Goal: Task Accomplishment & Management: Complete application form

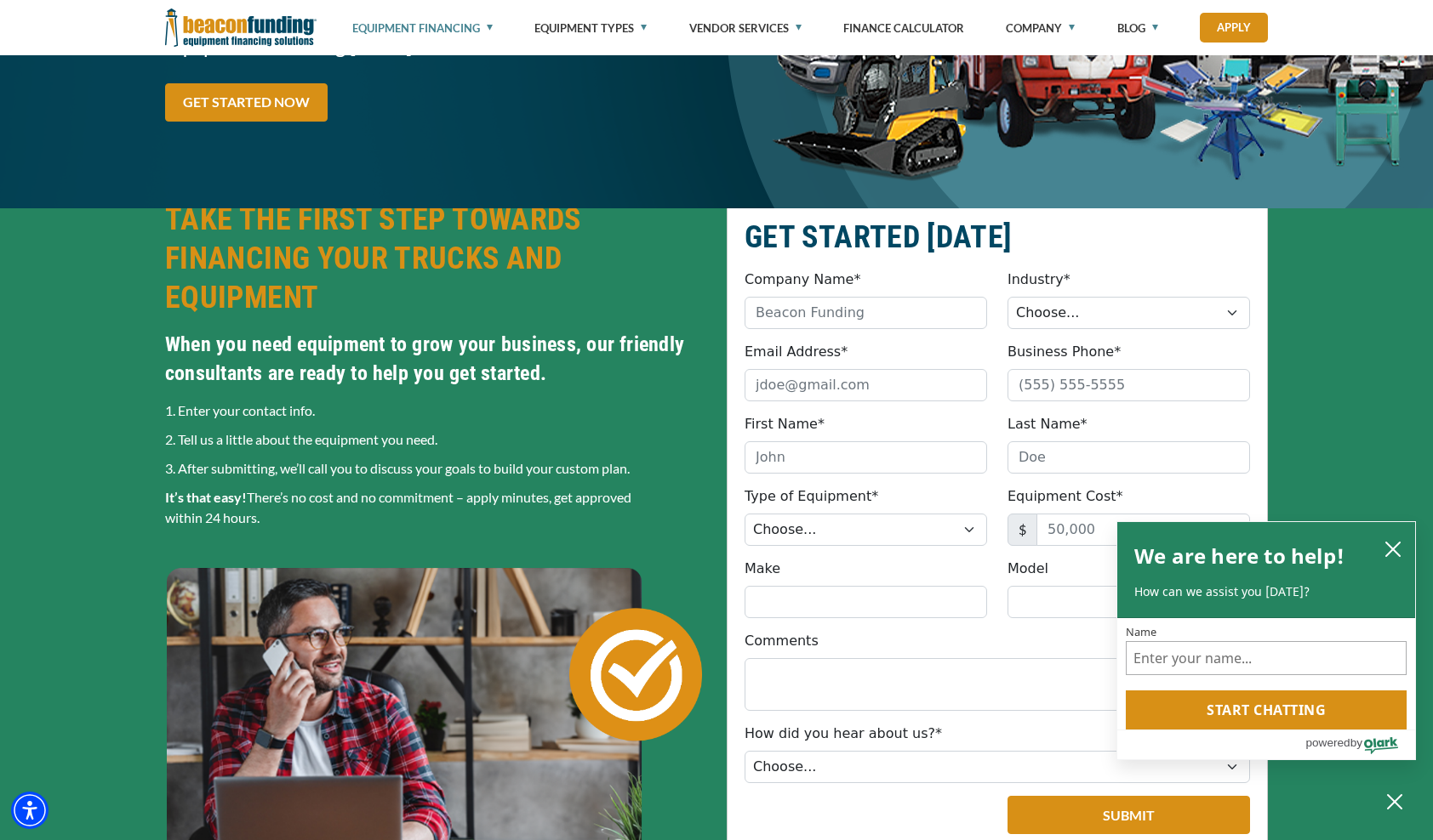
scroll to position [268, 0]
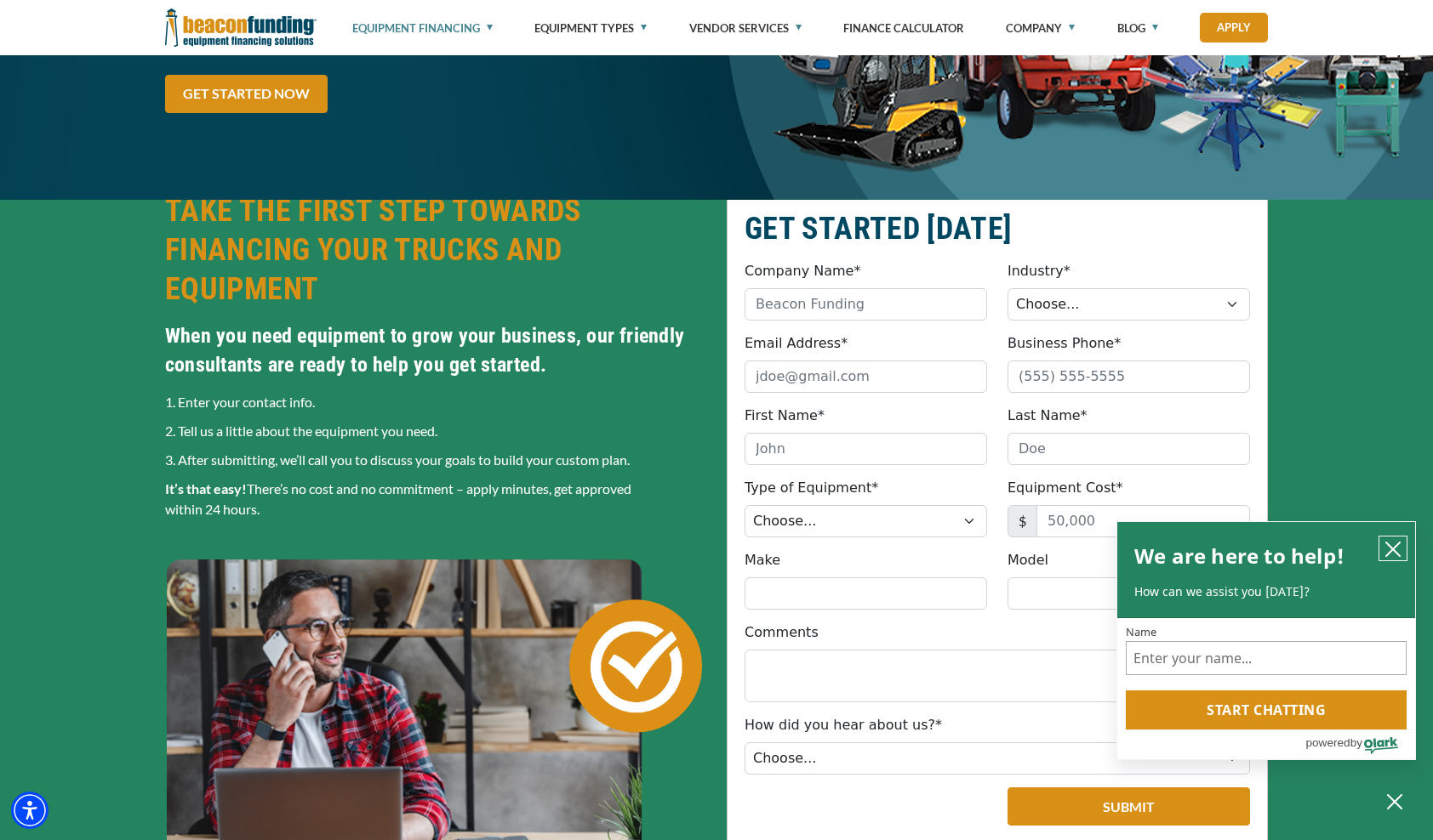
click at [1395, 544] on icon "close chatbox" at bounding box center [1392, 549] width 17 height 17
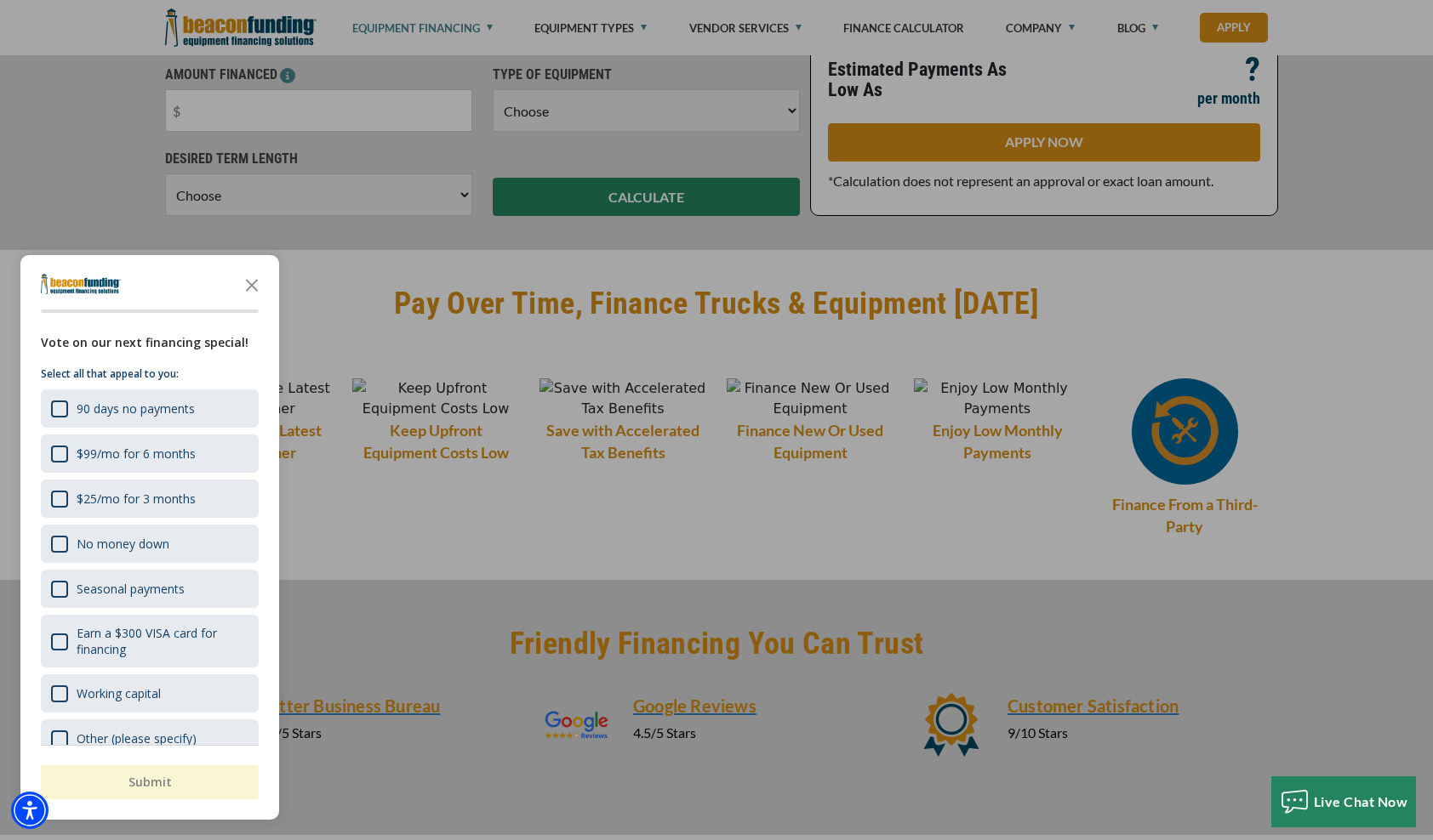
scroll to position [1317, 0]
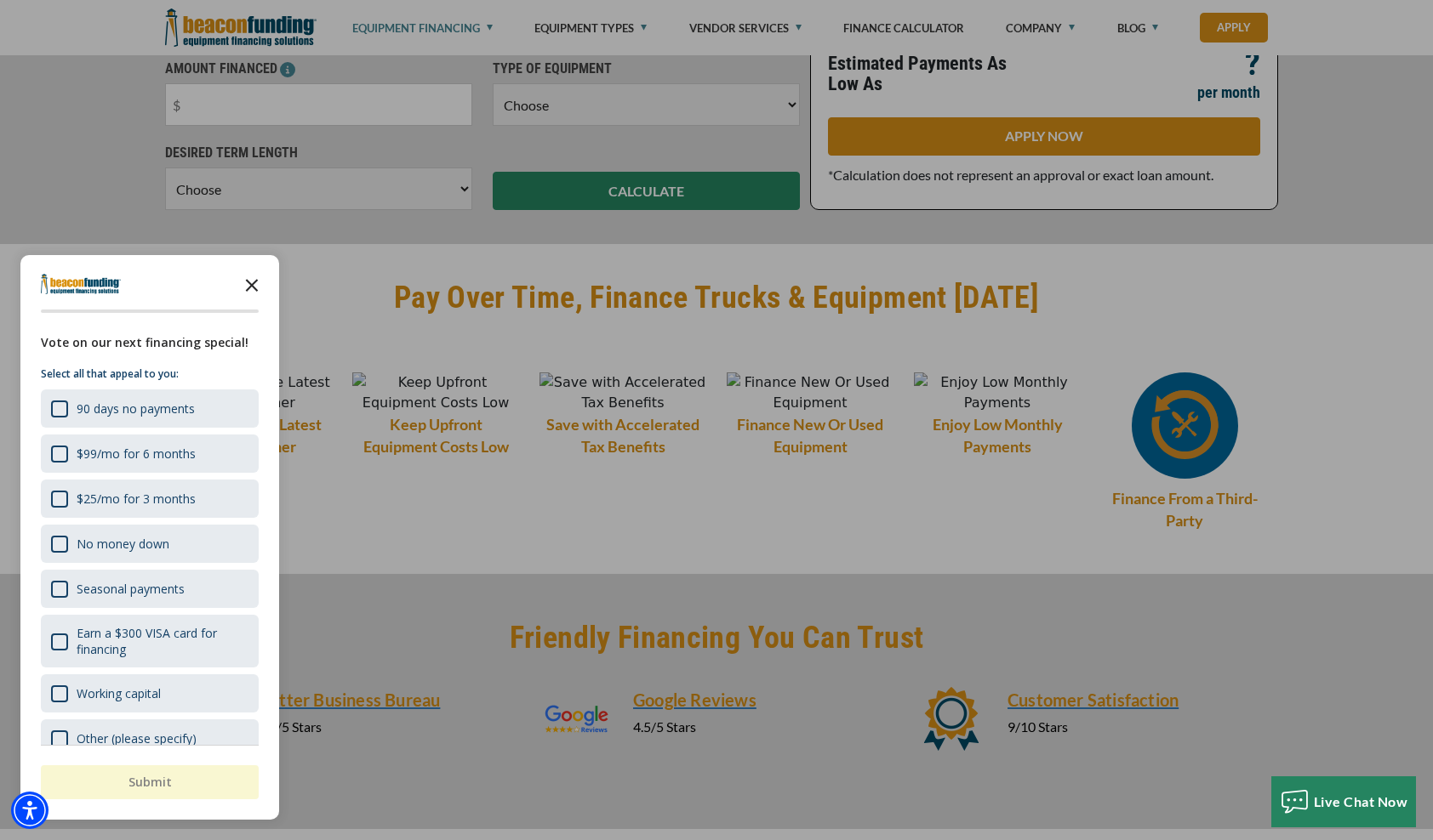
click at [251, 283] on icon "Close the survey" at bounding box center [251, 283] width 34 height 34
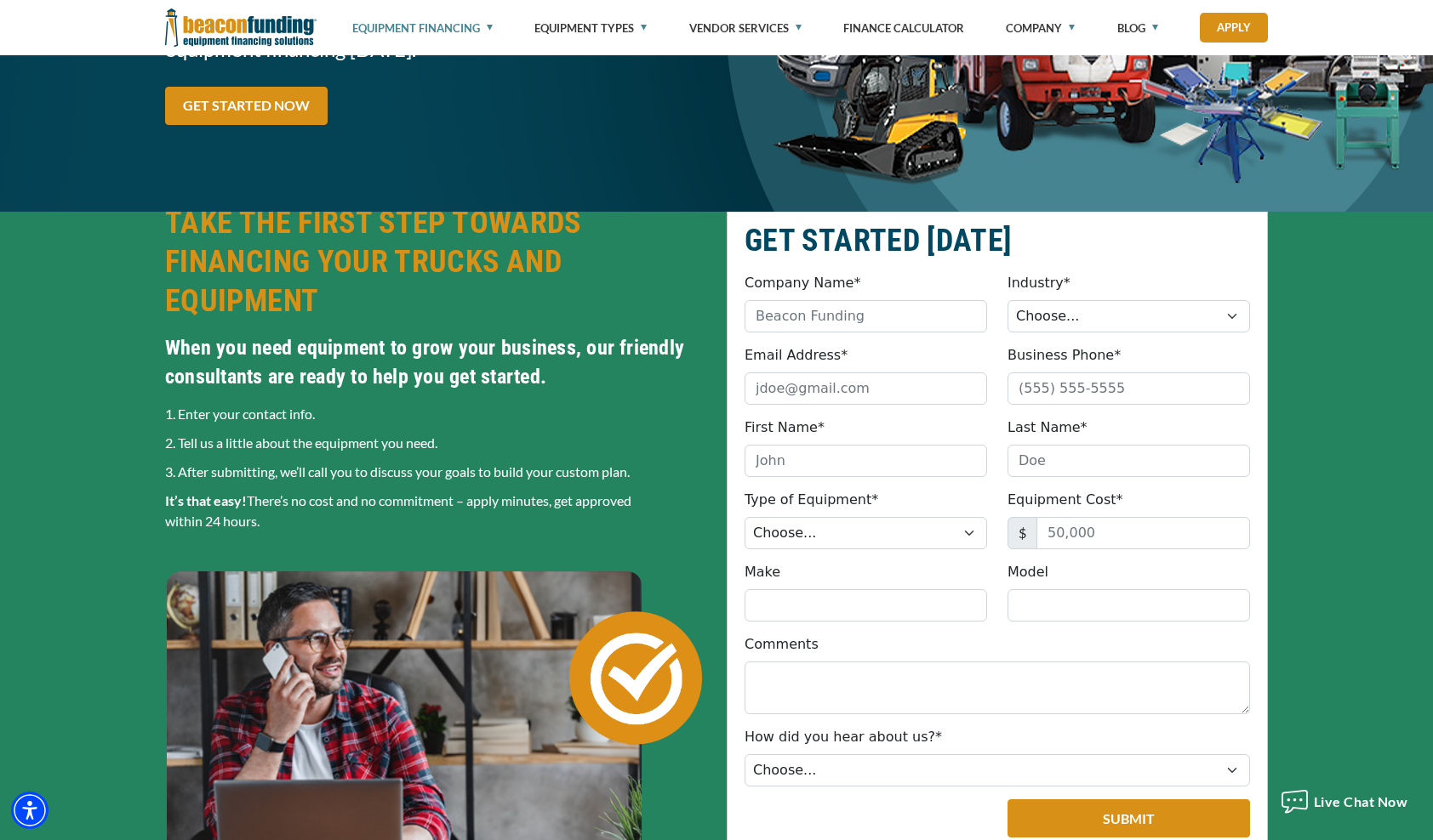
scroll to position [255, 0]
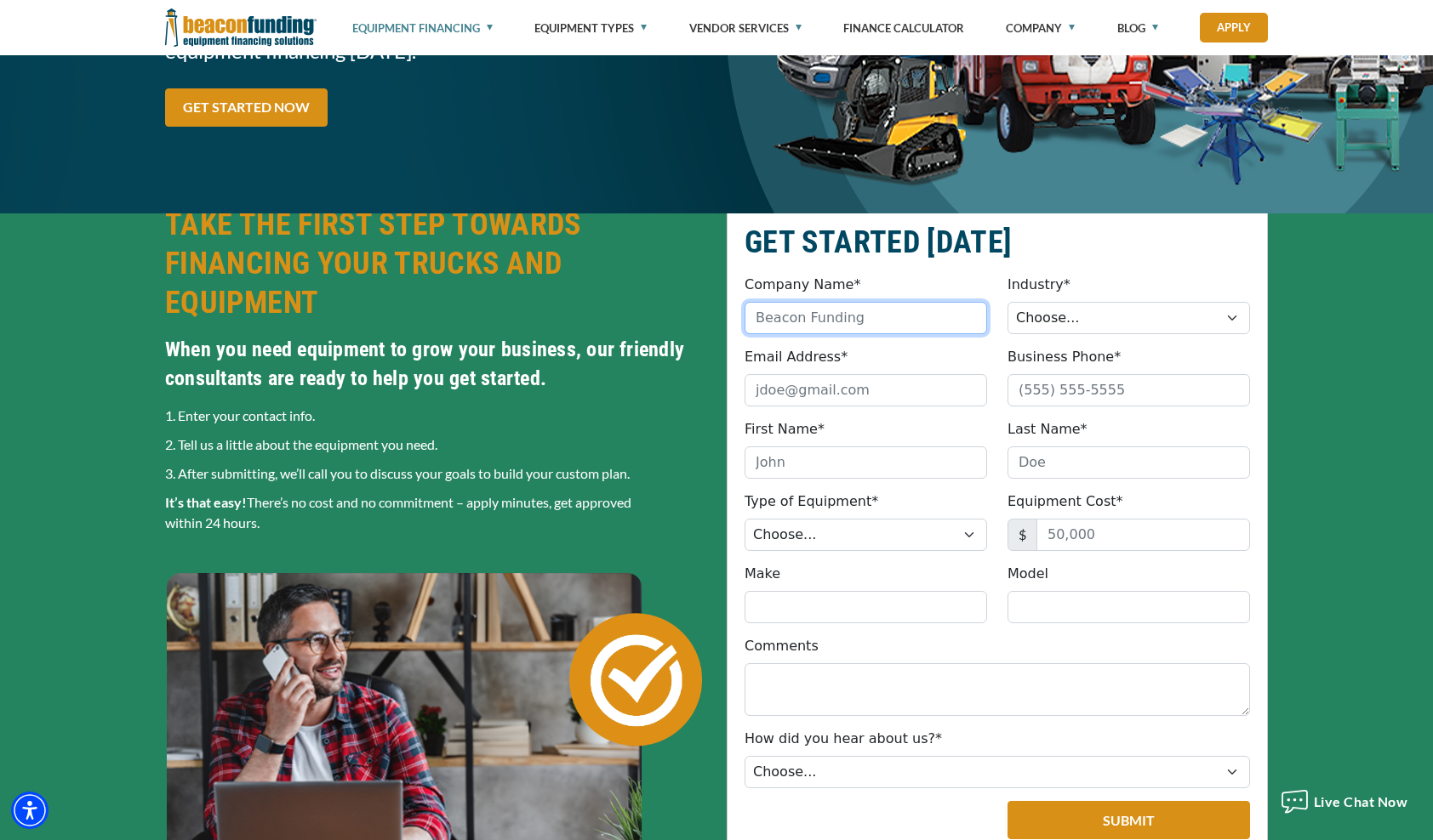
click at [785, 324] on input "Company Name*" at bounding box center [866, 318] width 243 height 32
type input "Brightify LLC"
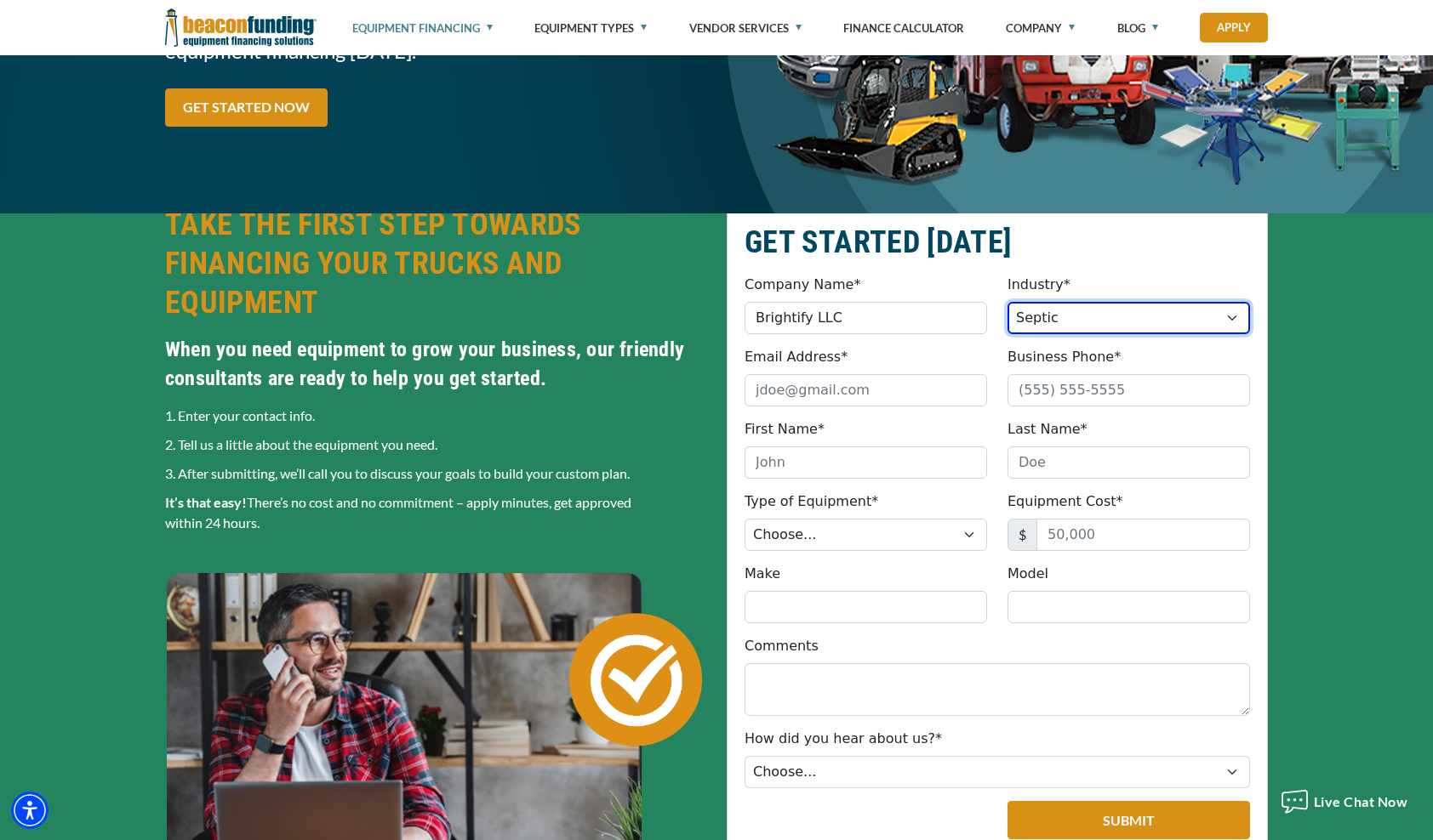
click at [1244, 315] on select "Choose... Towing Landscape/Hardscape Decorated Apparel Septic Light Constructio…" at bounding box center [1128, 318] width 243 height 32
select select "5"
click at [1007, 302] on select "Choose... Towing Landscape/Hardscape Decorated Apparel Septic Light Constructio…" at bounding box center [1128, 318] width 243 height 32
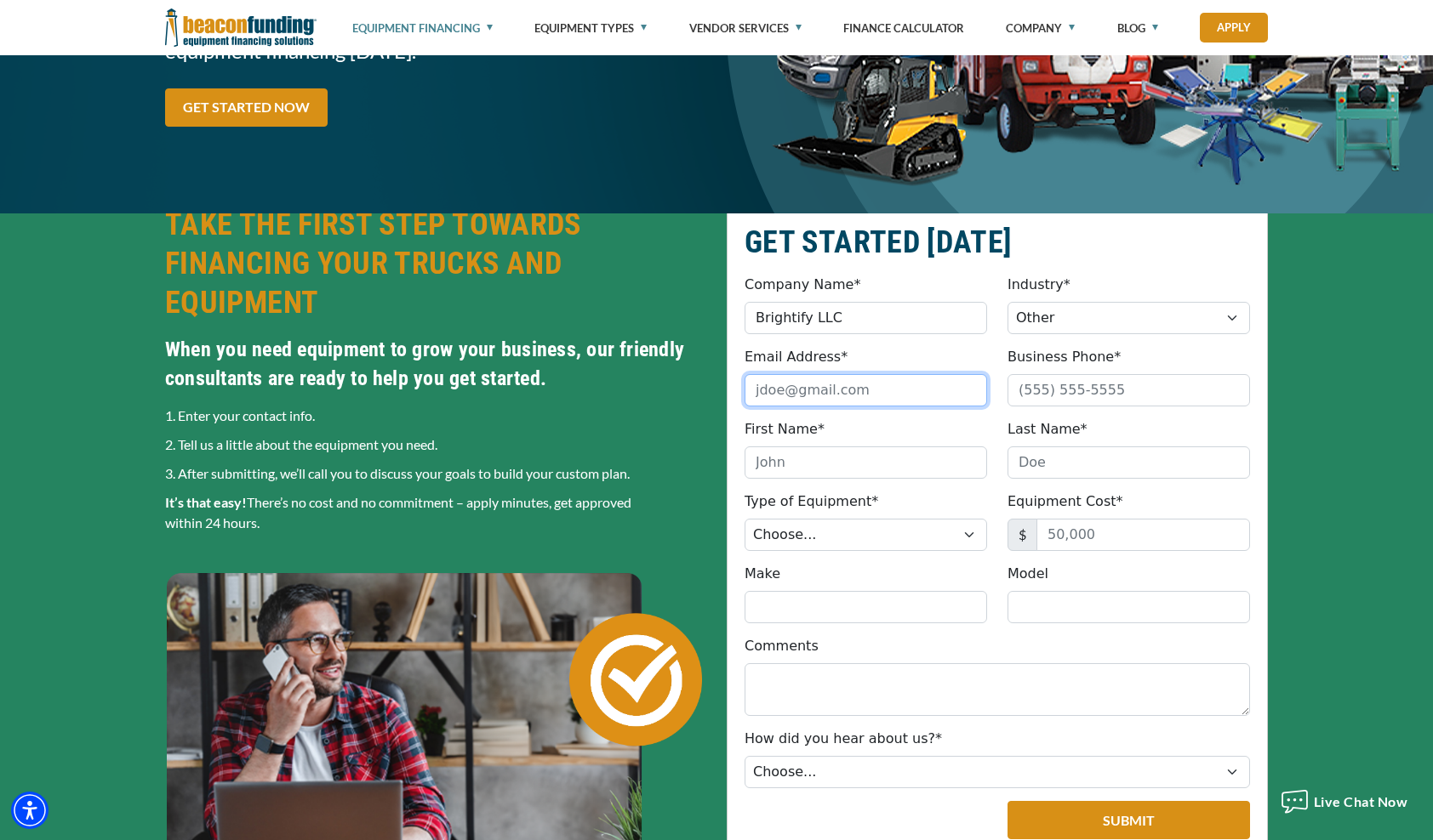
click at [913, 391] on input "Email Address*" at bounding box center [866, 390] width 243 height 32
type input "[EMAIL_ADDRESS][DOMAIN_NAME]"
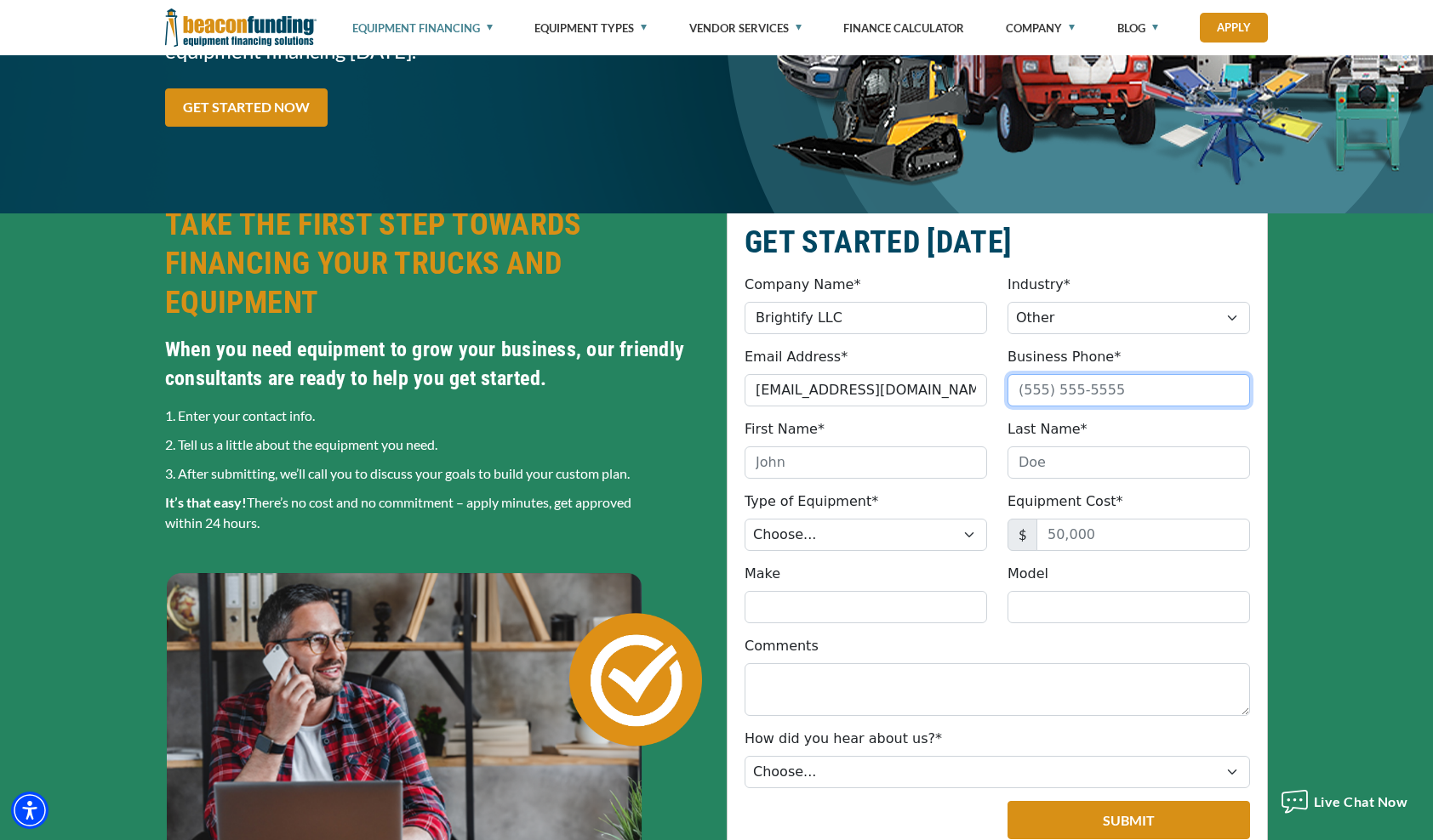
type input "5128250852"
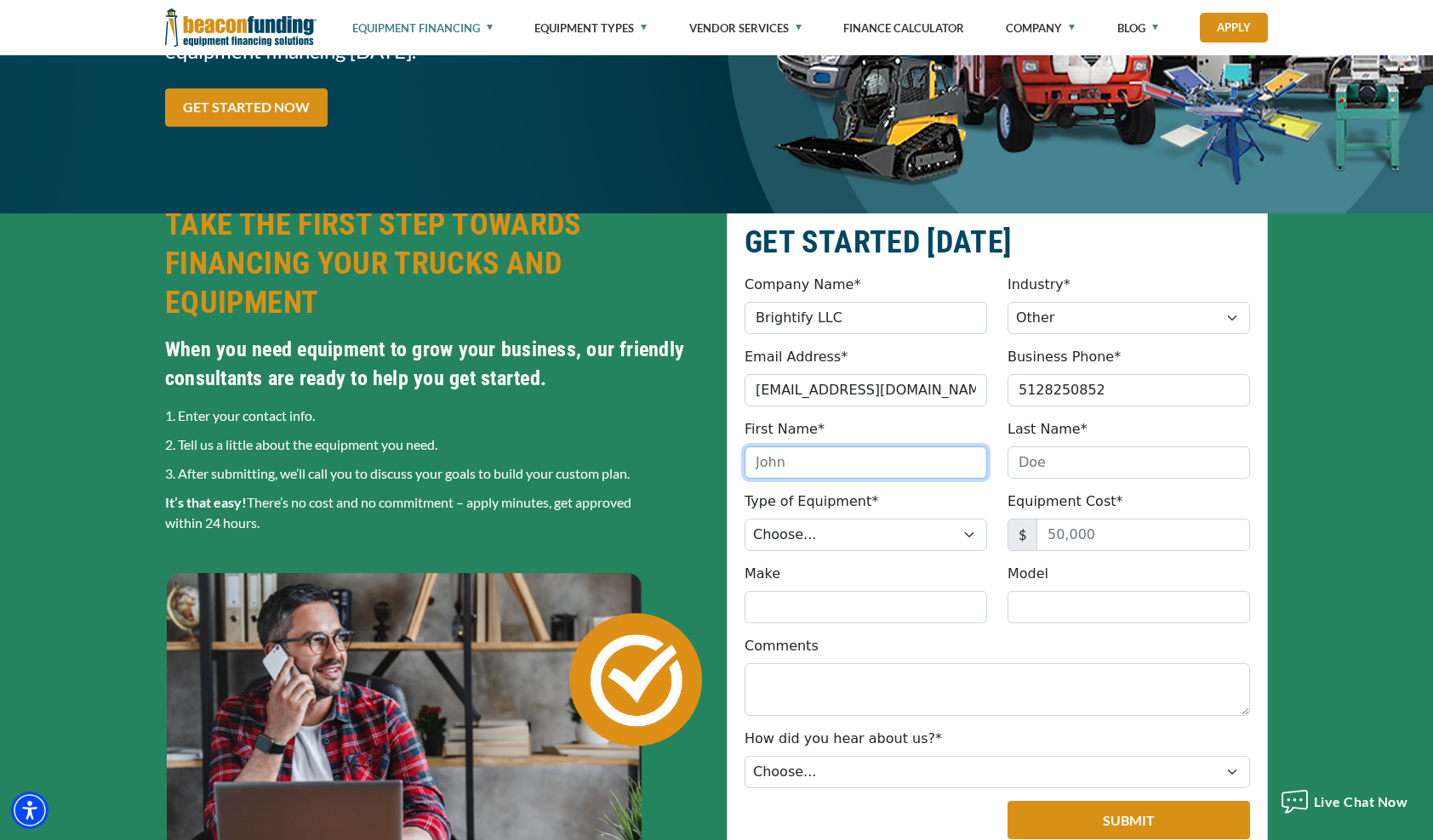
type input "[PERSON_NAME]"
type input "[DEMOGRAPHIC_DATA]"
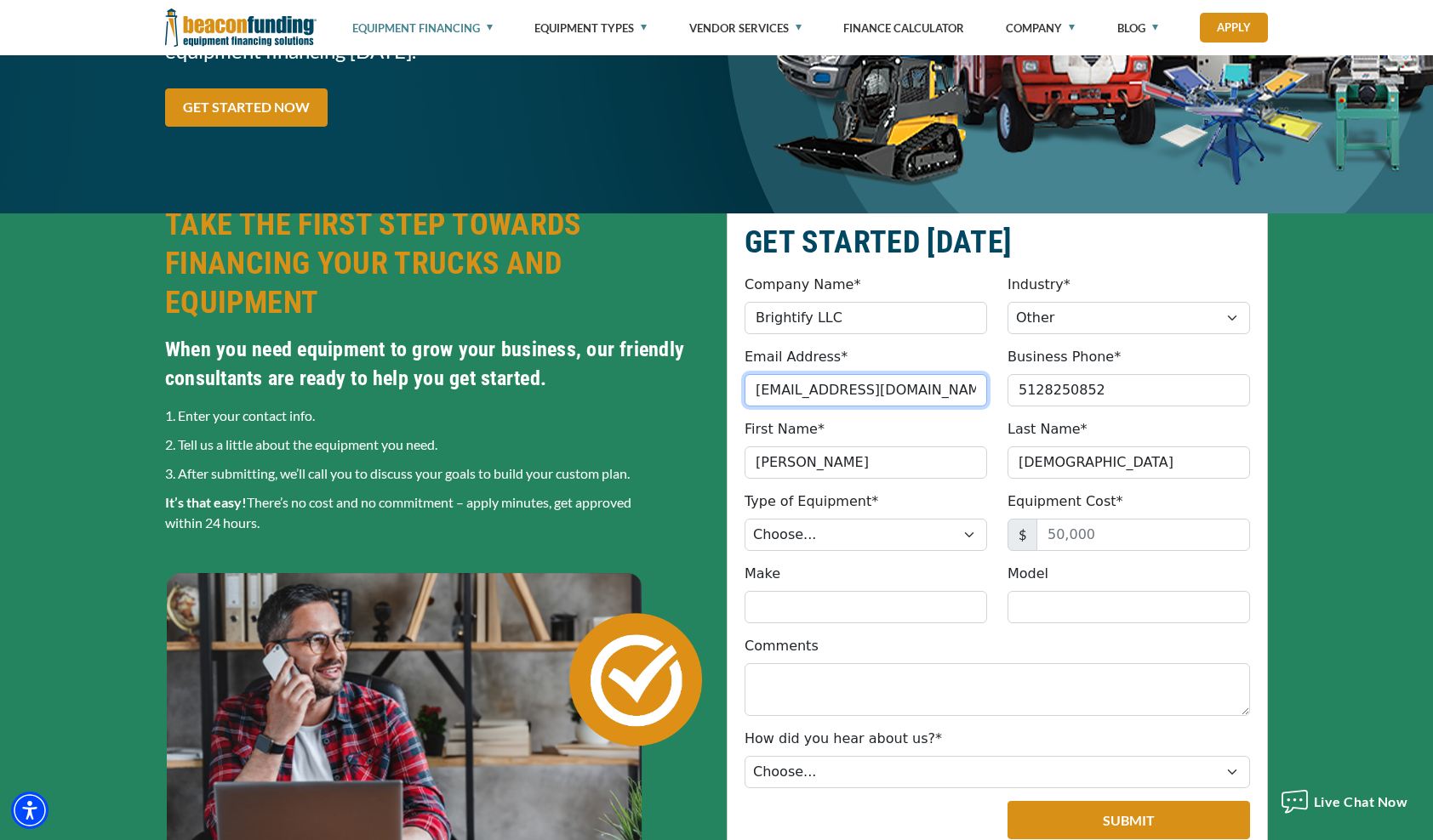
type input "[PHONE_NUMBER]"
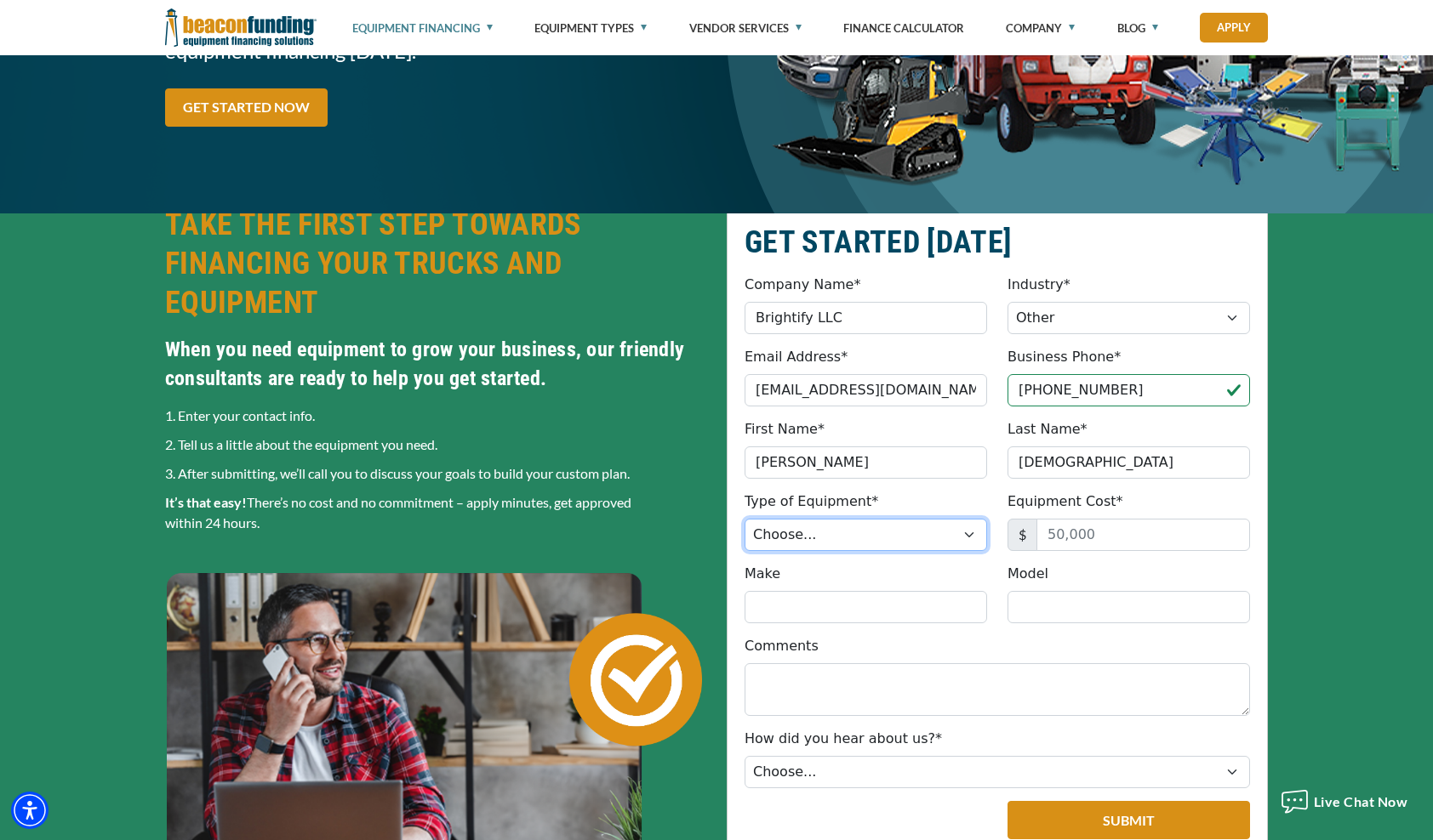
click at [865, 536] on select "Choose... Backhoe Boom/Bucket Truck Chipper Commercial Mower Crane DTG/DTF Prin…" at bounding box center [866, 535] width 243 height 32
select select "13"
click at [744, 519] on select "Choose... Backhoe Boom/Bucket Truck Chipper Commercial Mower Crane DTG/DTF Prin…" at bounding box center [866, 535] width 243 height 32
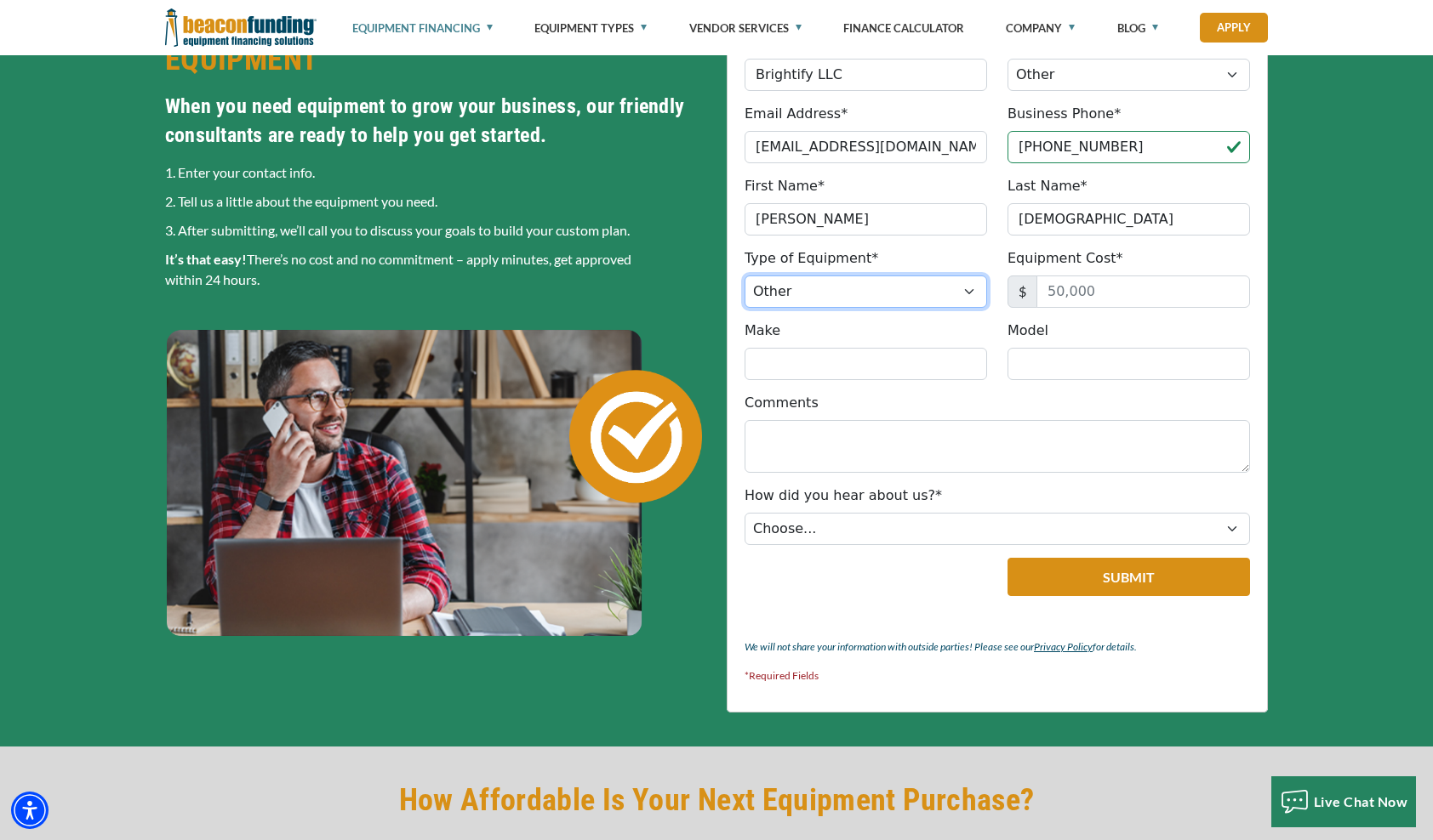
scroll to position [499, 0]
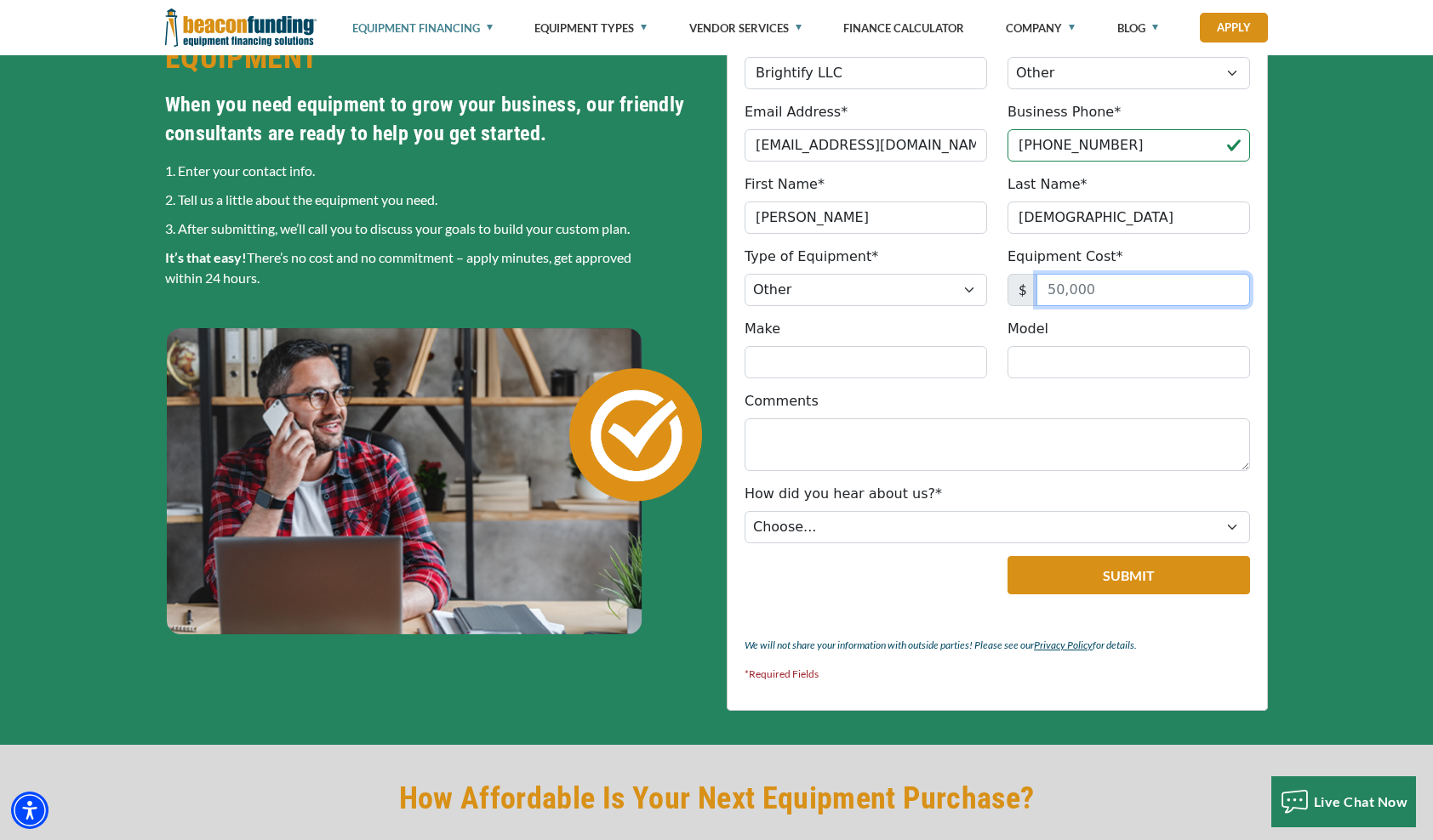
click at [1089, 288] on input "Equipment Cost*" at bounding box center [1143, 290] width 214 height 32
type input "250,000"
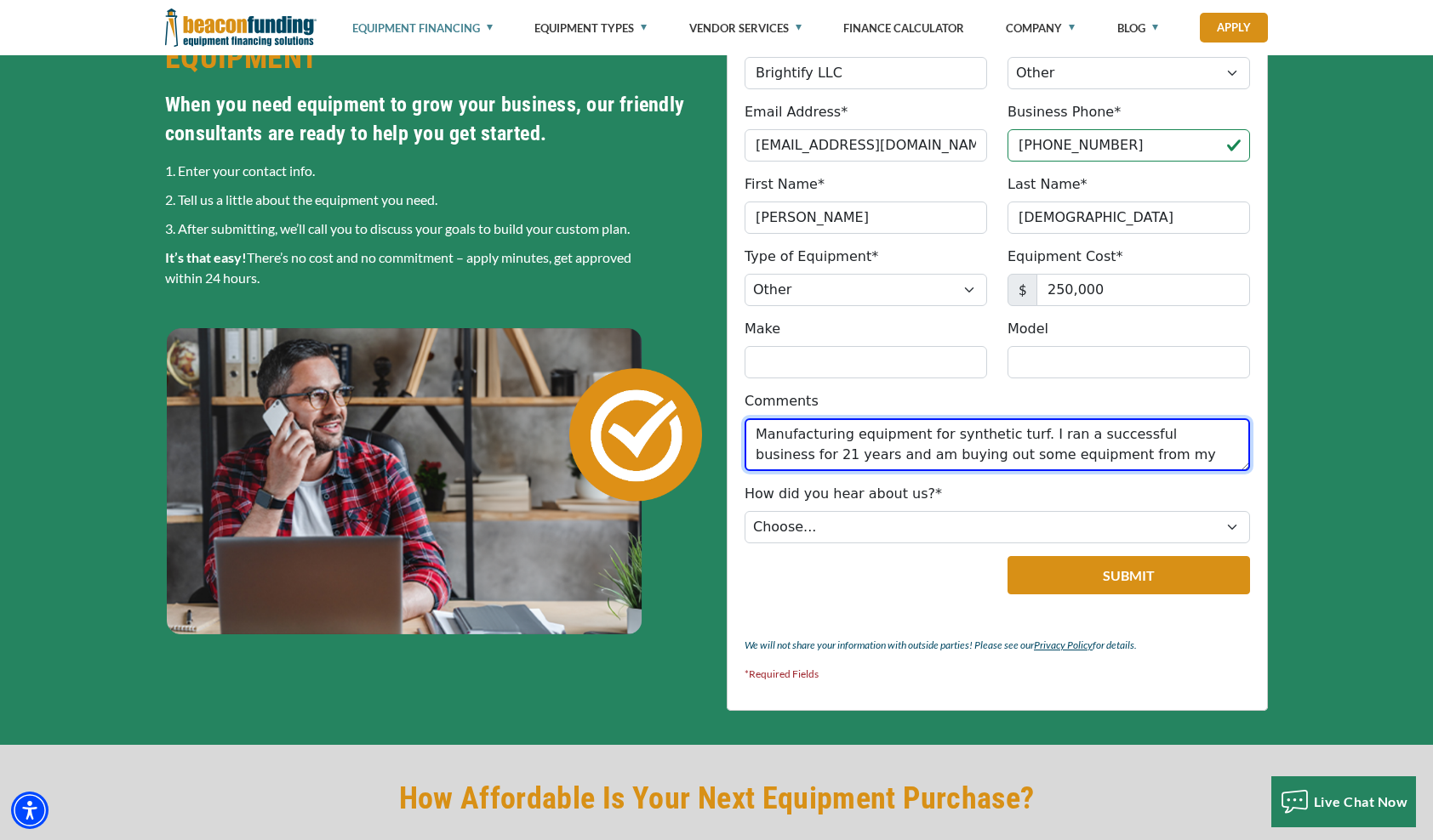
scroll to position [14, 0]
type textarea "Manufacturing equipment for synthetic turf. I ran a successful business for 21 …"
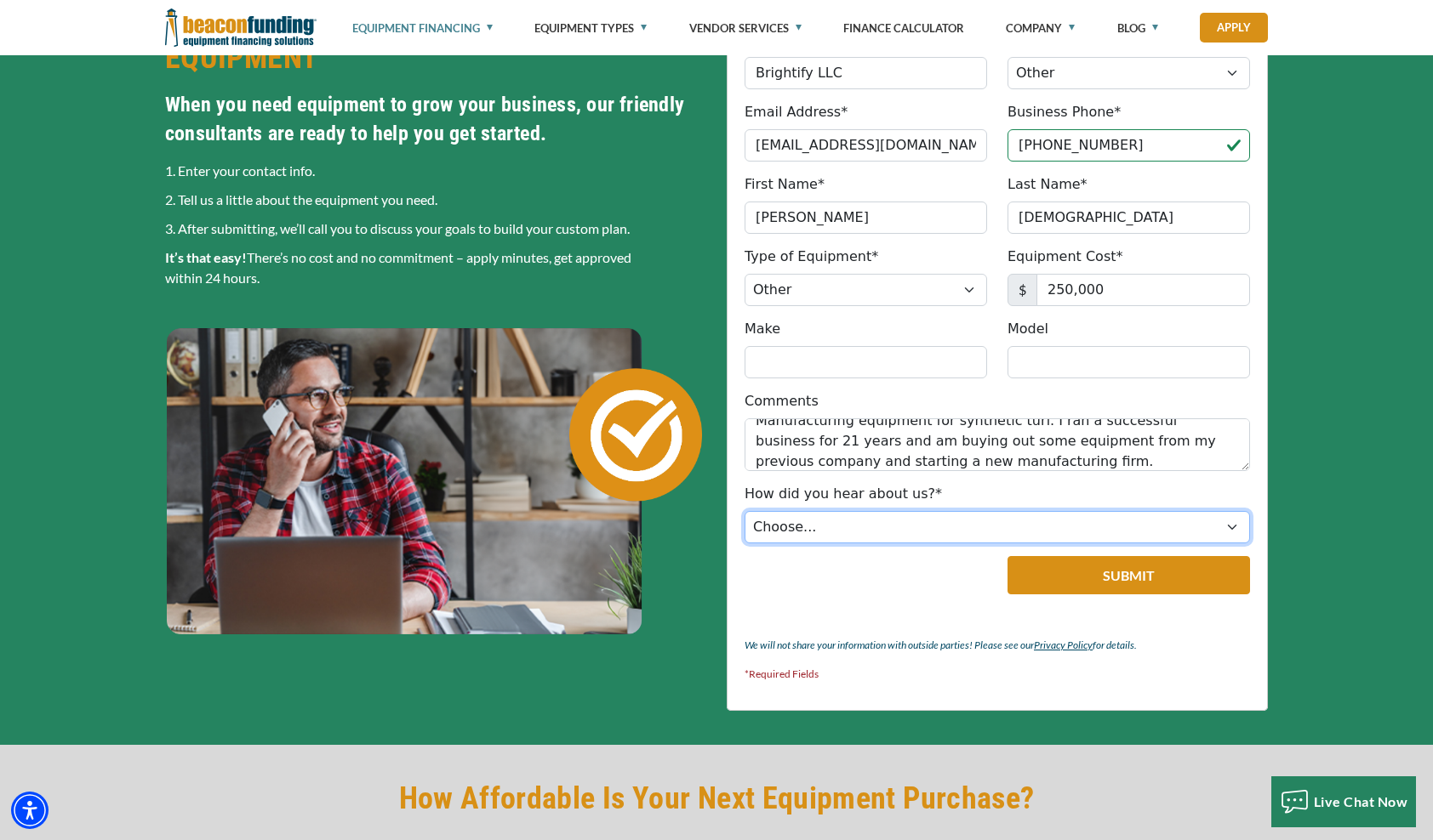
click at [1066, 523] on select "Choose... Internet Search Vendor Referral Word of Mouth Client Referral Email E…" at bounding box center [997, 527] width 505 height 32
select select "5"
click at [744, 511] on select "Choose... Internet Search Vendor Referral Word of Mouth Client Referral Email E…" at bounding box center [997, 527] width 505 height 32
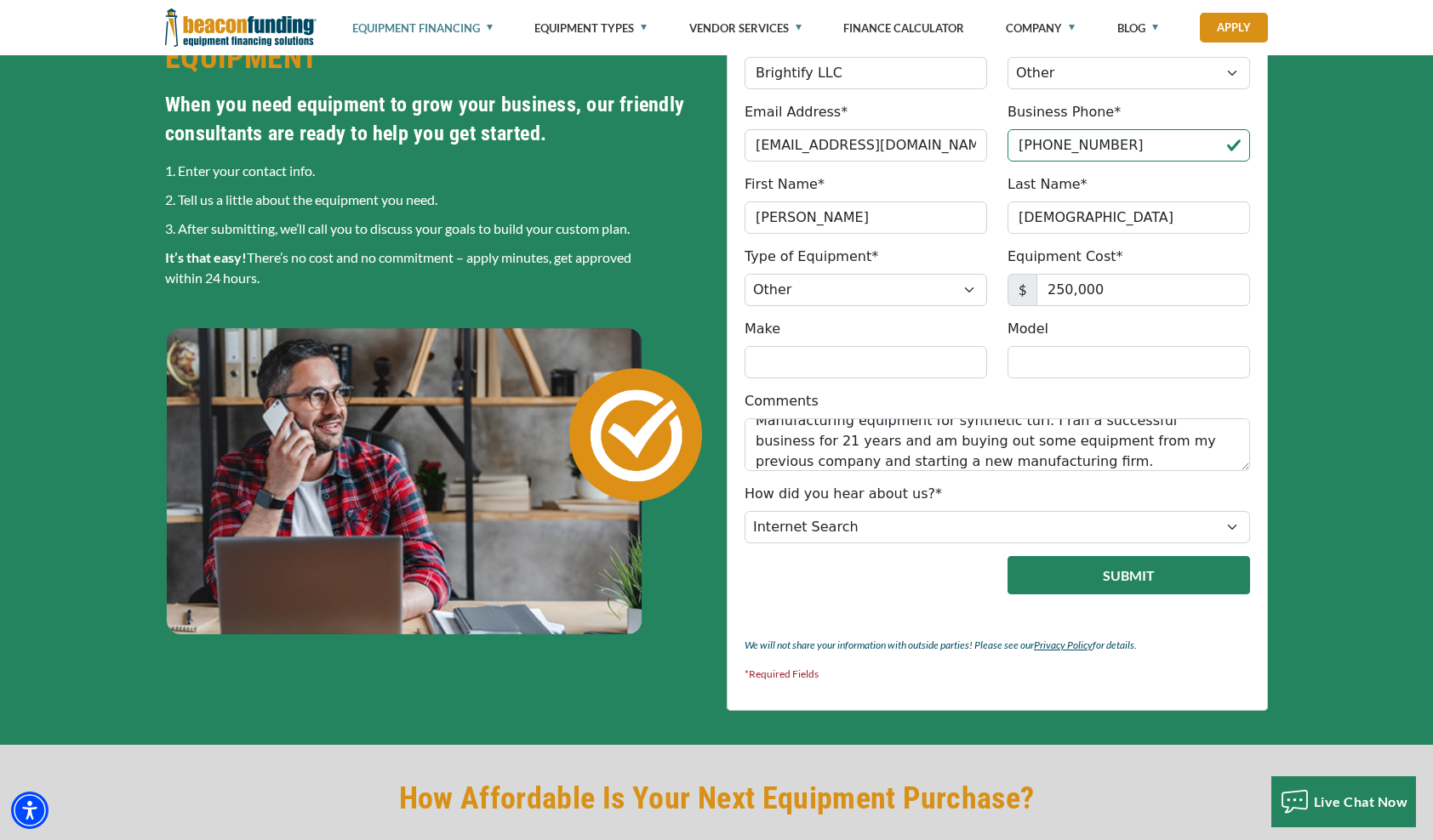
click at [1119, 571] on button "Submit" at bounding box center [1128, 576] width 243 height 38
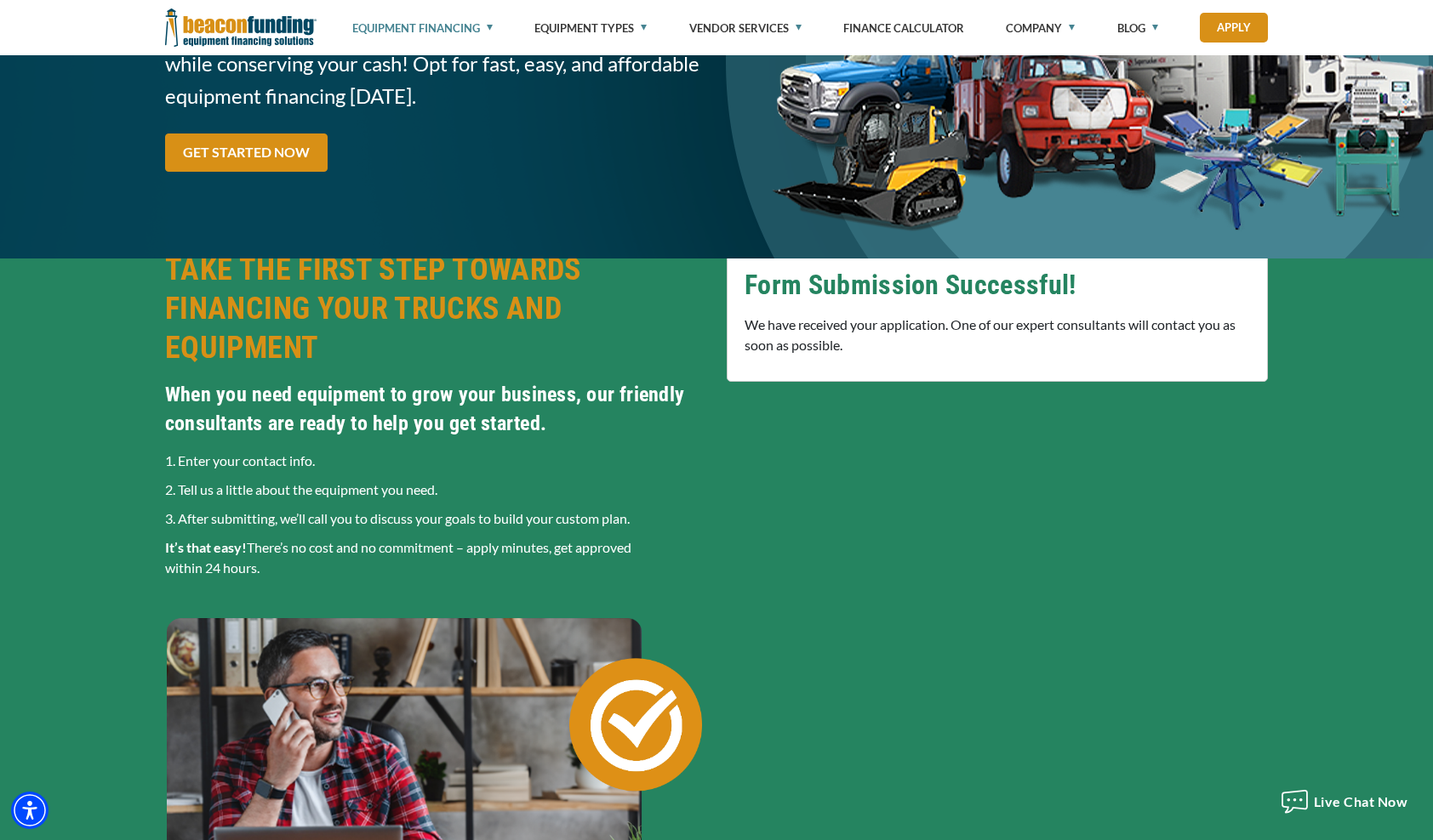
scroll to position [188, 0]
